Goal: Information Seeking & Learning: Check status

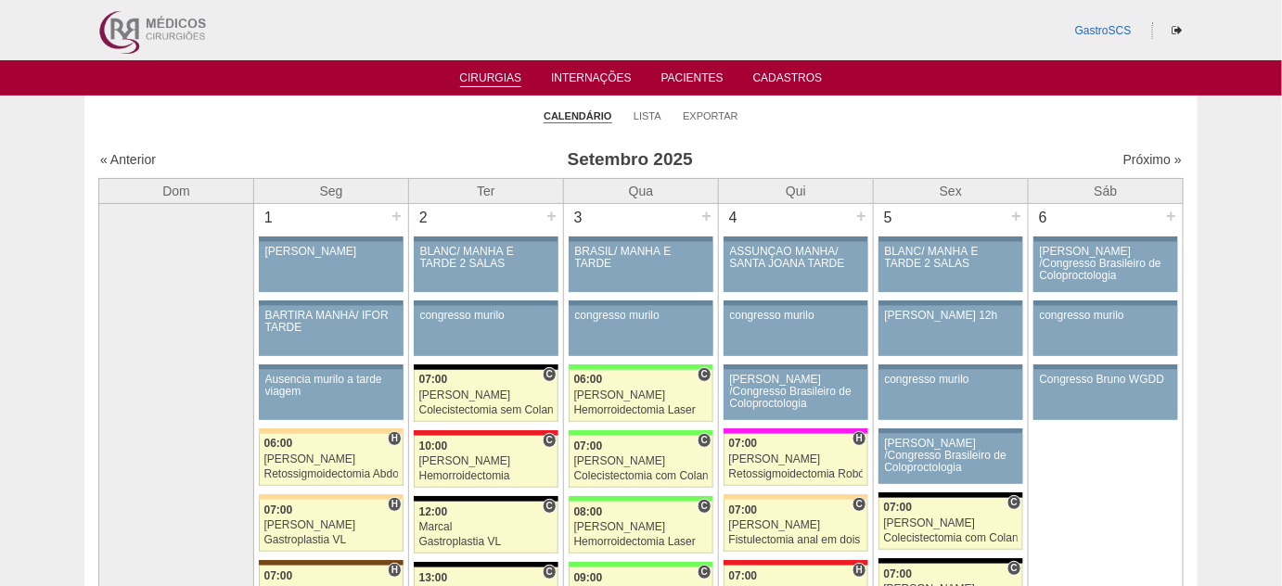
click at [495, 78] on link "Cirurgias" at bounding box center [491, 79] width 62 height 16
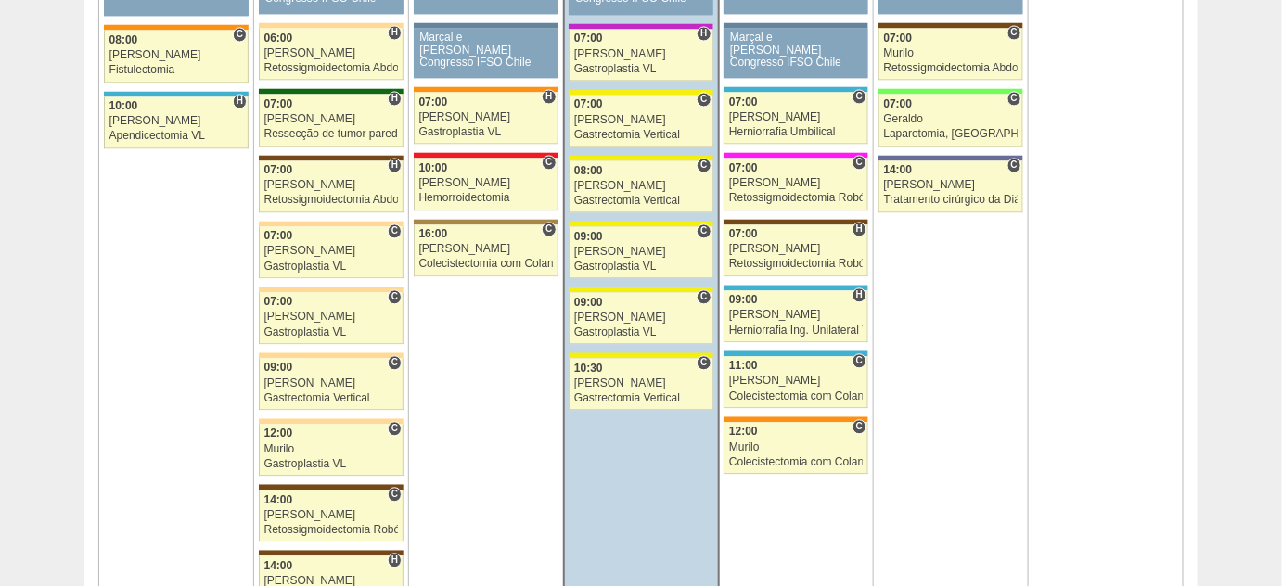
scroll to position [1264, 0]
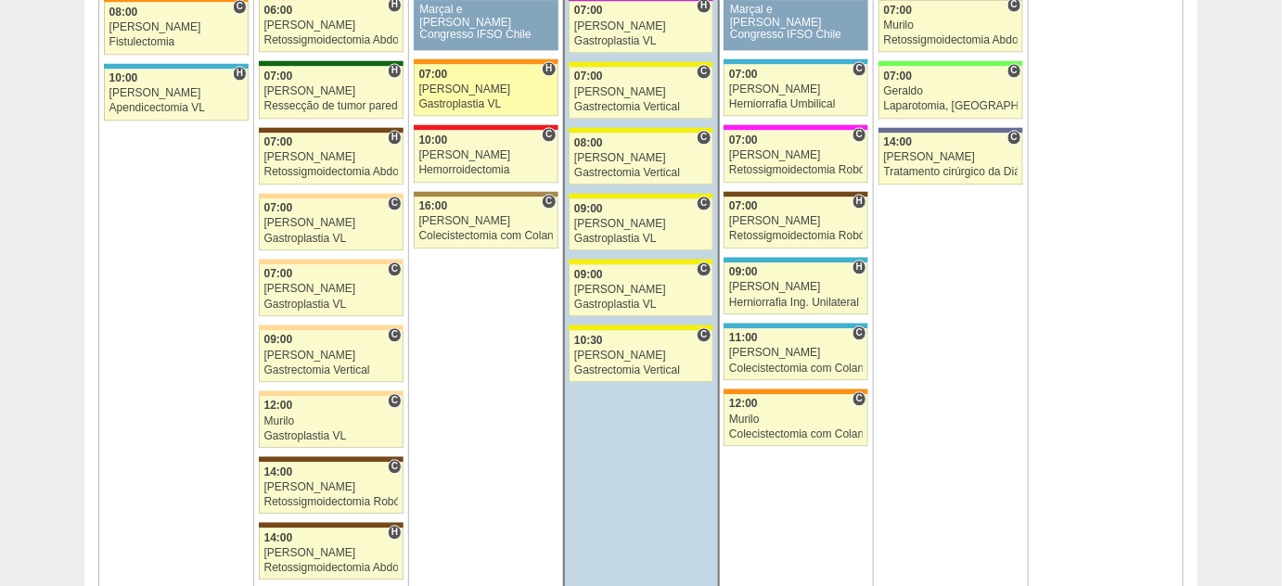
click at [442, 98] on div "Gastroplastia VL" at bounding box center [486, 104] width 134 height 12
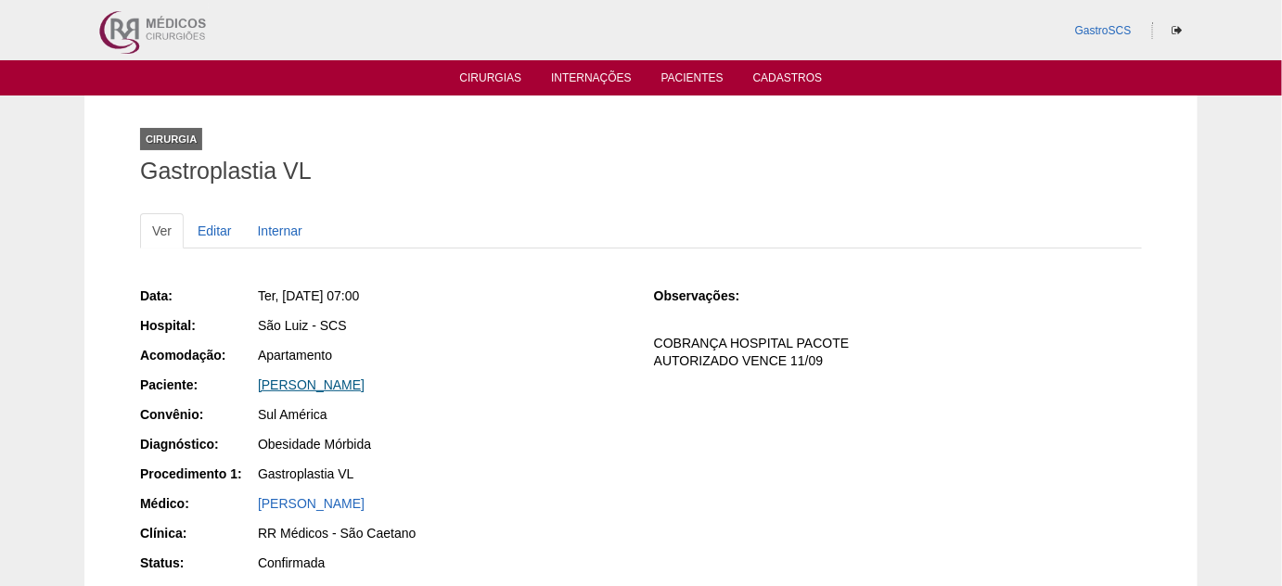
click at [352, 379] on link "[PERSON_NAME]" at bounding box center [311, 385] width 107 height 15
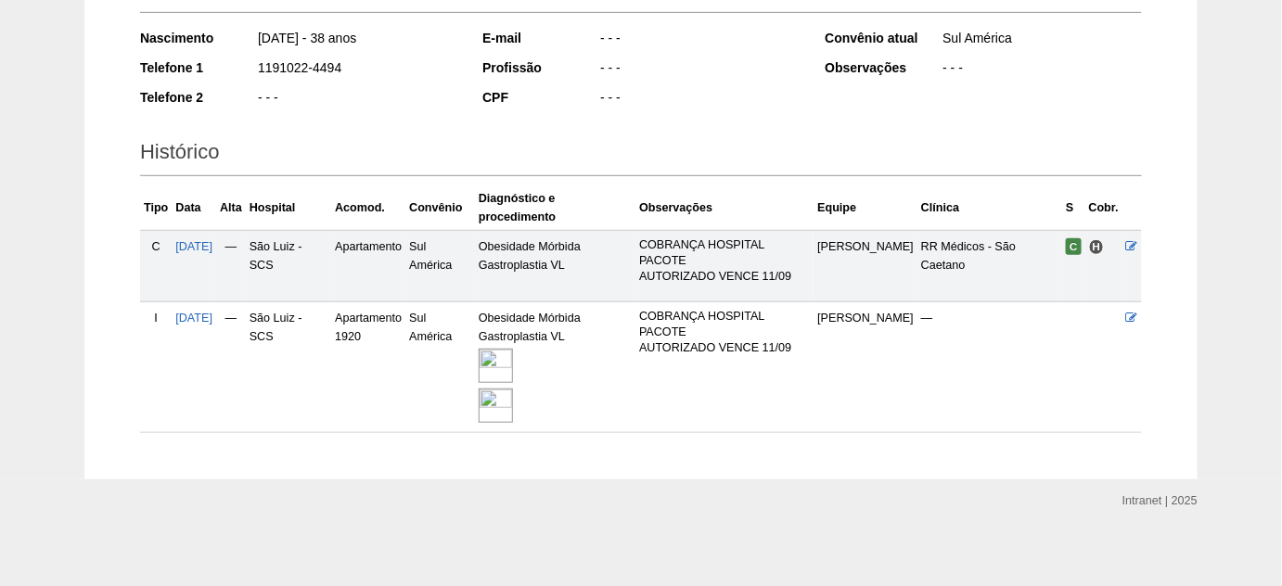
scroll to position [308, 0]
click at [513, 412] on img at bounding box center [496, 404] width 34 height 34
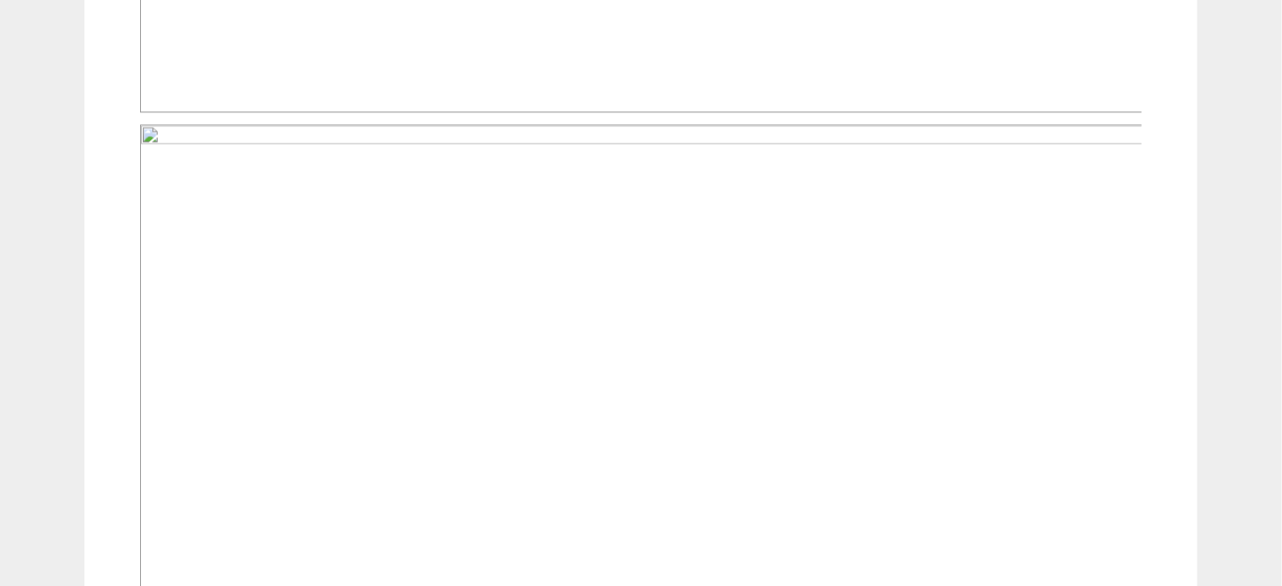
scroll to position [1264, 0]
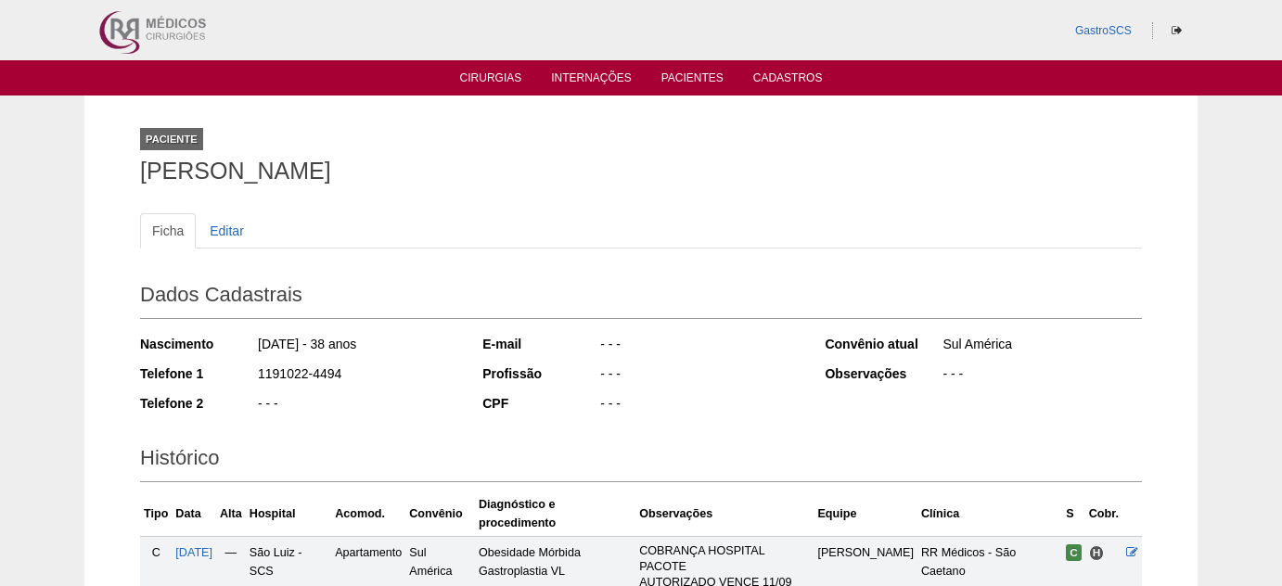
scroll to position [308, 0]
